Goal: Information Seeking & Learning: Understand process/instructions

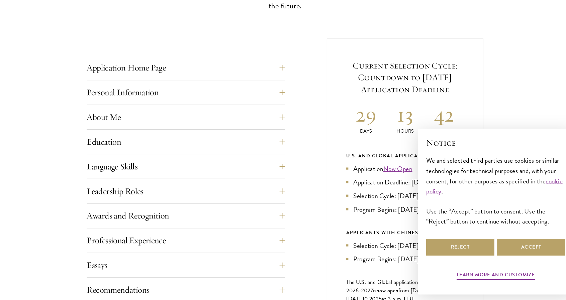
scroll to position [227, 0]
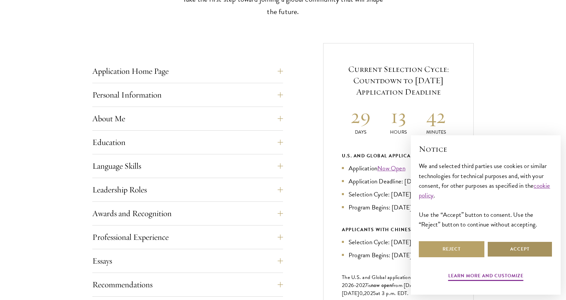
click at [501, 248] on button "Accept" at bounding box center [520, 250] width 66 height 16
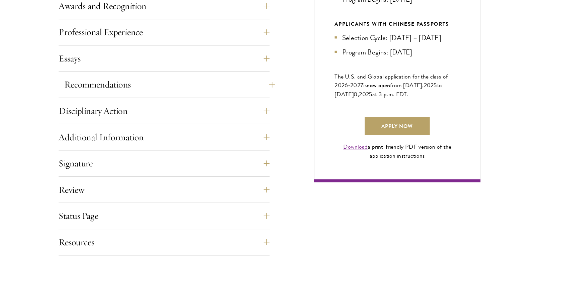
scroll to position [407, 0]
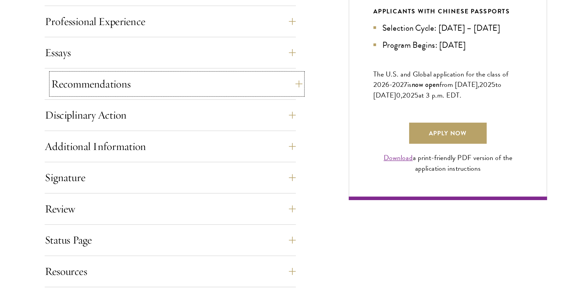
click at [154, 107] on button "Recommendations" at bounding box center [192, 105] width 191 height 16
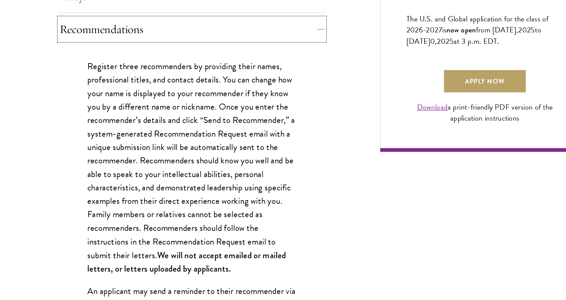
scroll to position [407, 0]
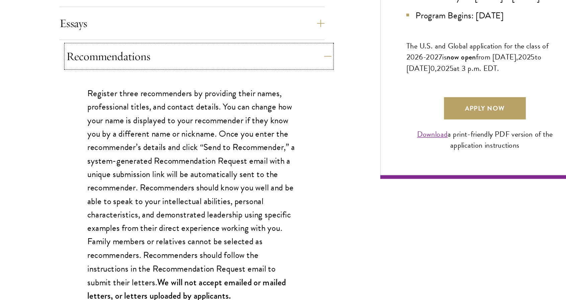
click at [127, 102] on button "Recommendations" at bounding box center [192, 106] width 191 height 16
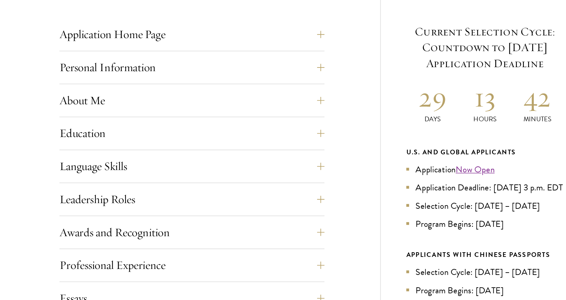
scroll to position [201, 0]
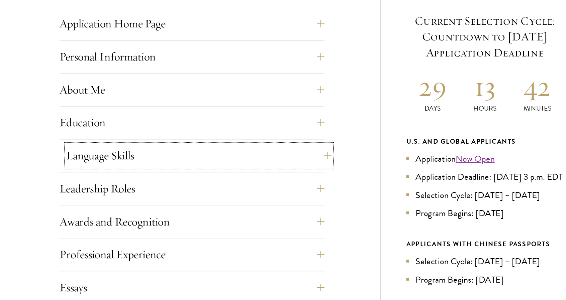
click at [129, 190] on button "Language Skills" at bounding box center [192, 193] width 191 height 16
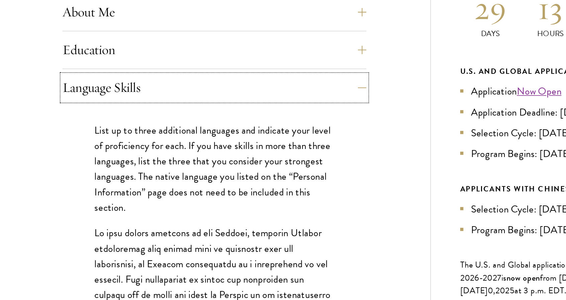
scroll to position [232, 0]
click at [127, 158] on button "Language Skills" at bounding box center [192, 161] width 191 height 16
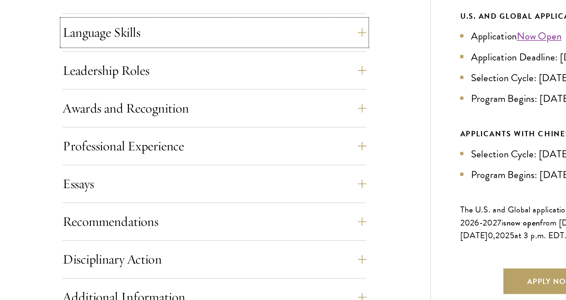
scroll to position [262, 0]
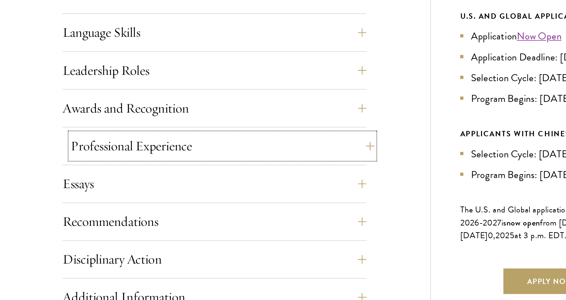
click at [145, 202] on button "Professional Experience" at bounding box center [192, 203] width 191 height 16
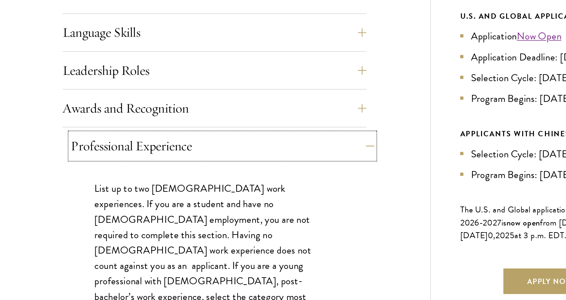
click at [145, 202] on button "Professional Experience" at bounding box center [192, 203] width 191 height 16
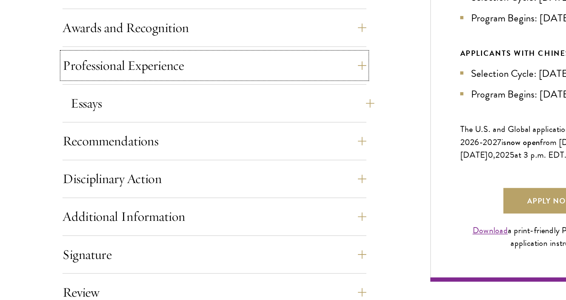
scroll to position [315, 0]
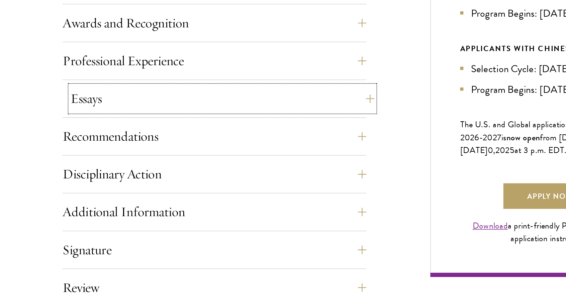
click at [112, 171] on button "Essays" at bounding box center [192, 174] width 191 height 16
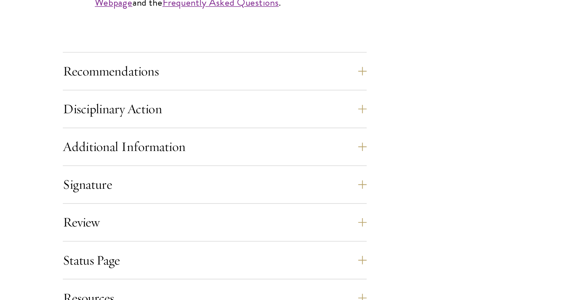
scroll to position [586, 0]
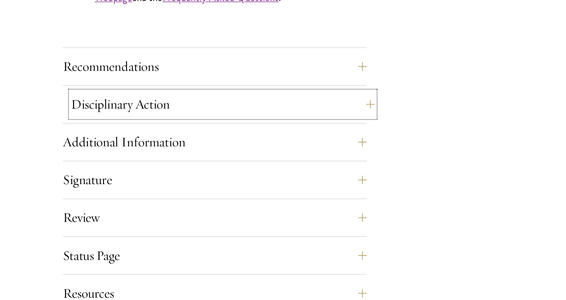
click at [146, 175] on button "Disciplinary Action" at bounding box center [192, 177] width 191 height 16
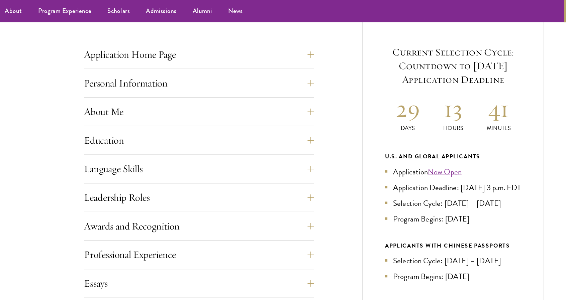
scroll to position [253, 0]
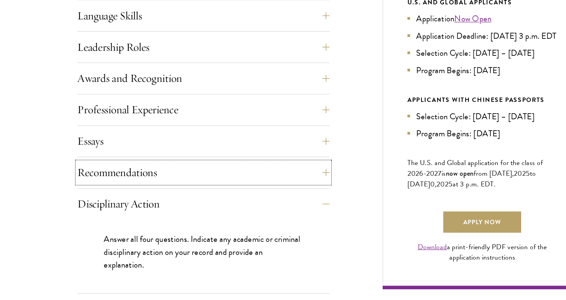
click at [149, 183] on button "Recommendations" at bounding box center [187, 183] width 191 height 16
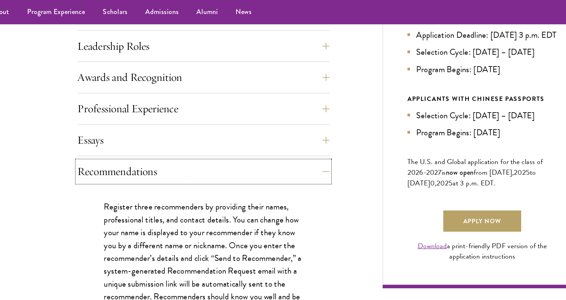
scroll to position [382, 0]
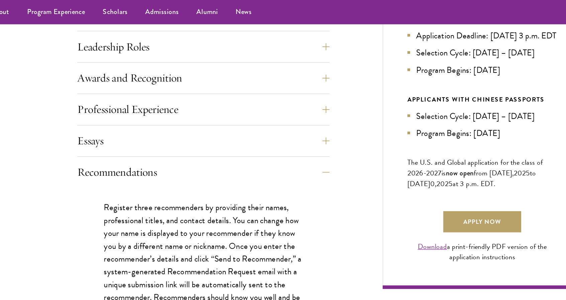
click at [151, 116] on div "Essays Each applicant is required to provide two essays and two short answer re…" at bounding box center [187, 109] width 191 height 20
click at [115, 109] on button "Essays" at bounding box center [192, 107] width 191 height 16
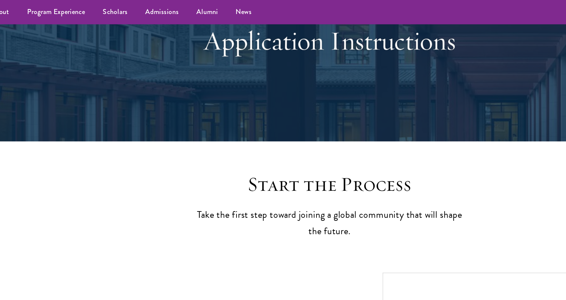
scroll to position [0, 0]
